Goal: Information Seeking & Learning: Learn about a topic

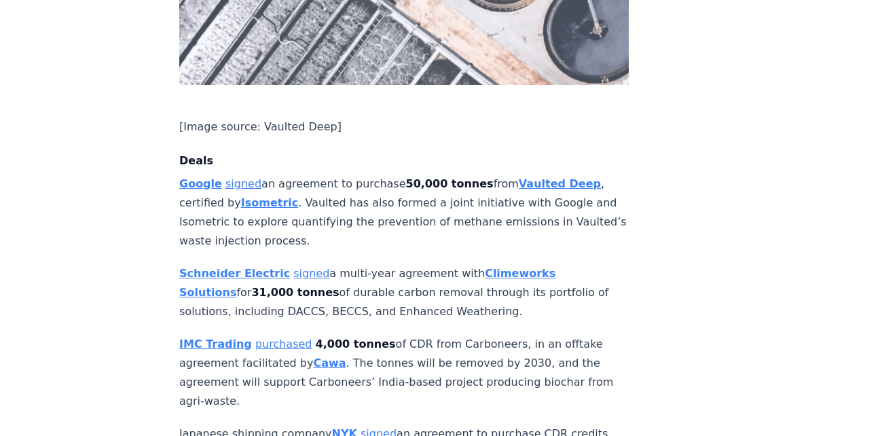
scroll to position [976, 0]
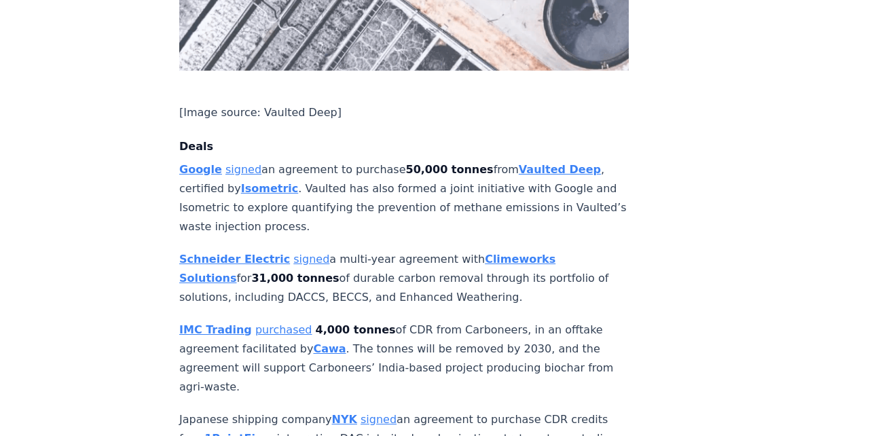
click at [196, 253] on strong "Schneider Electric" at bounding box center [234, 259] width 111 height 13
click at [485, 253] on strong "Climeworks Solutions" at bounding box center [367, 269] width 376 height 32
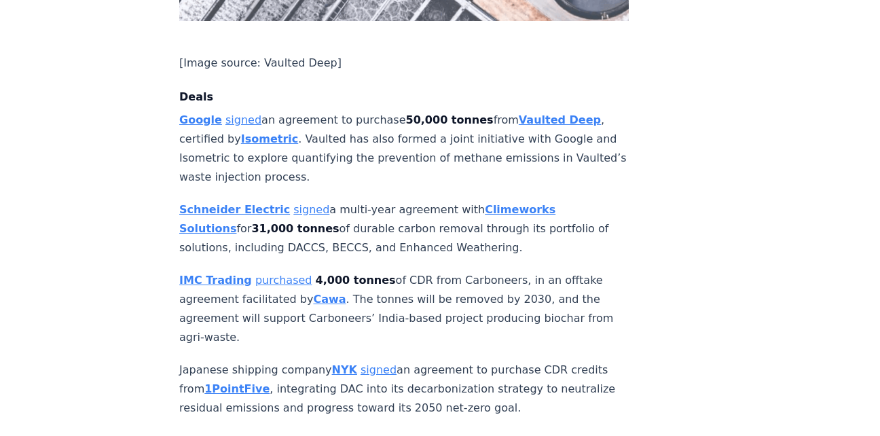
scroll to position [1026, 0]
click at [472, 202] on strong "Climeworks Solutions" at bounding box center [367, 218] width 376 height 32
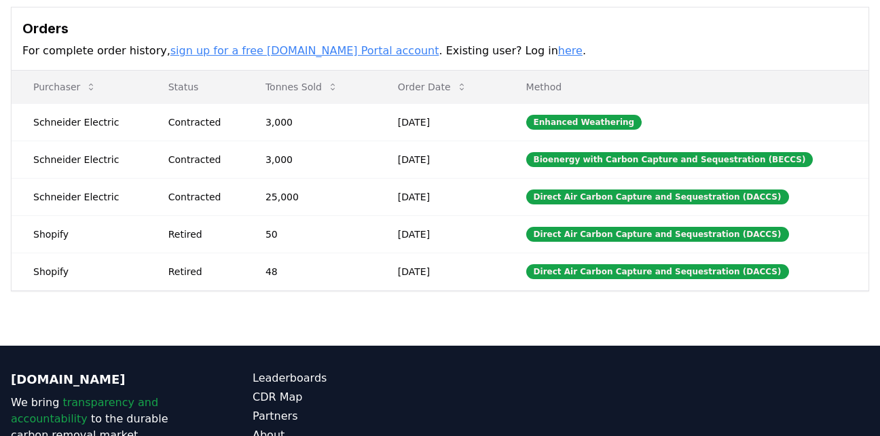
scroll to position [400, 0]
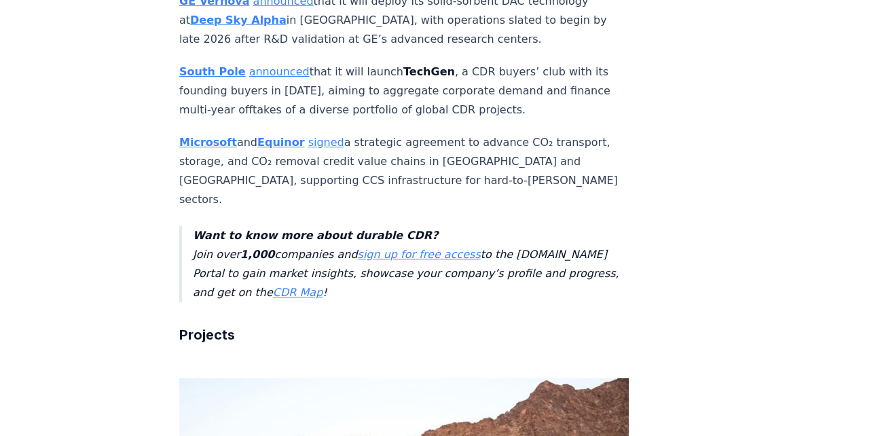
scroll to position [2247, 0]
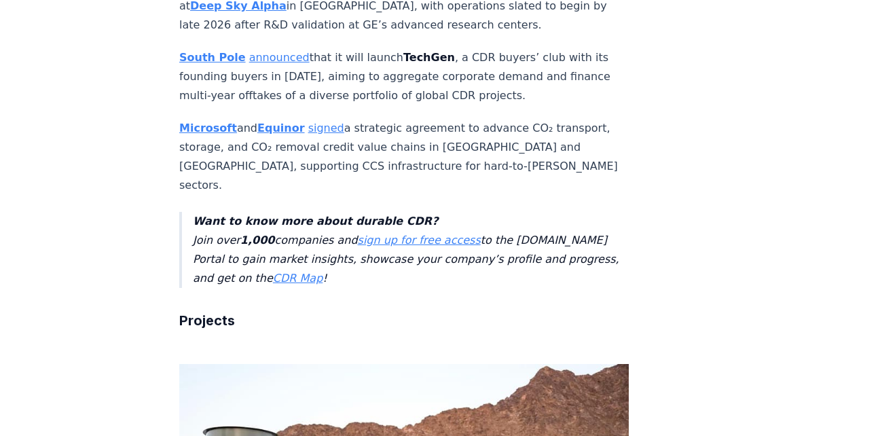
click at [274, 64] on link "announced" at bounding box center [279, 57] width 60 height 13
